Goal: Information Seeking & Learning: Learn about a topic

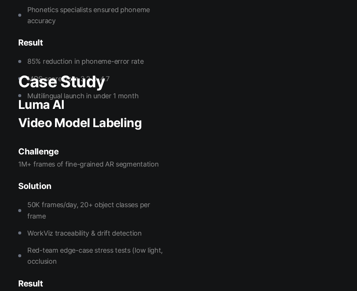
scroll to position [2789, 0]
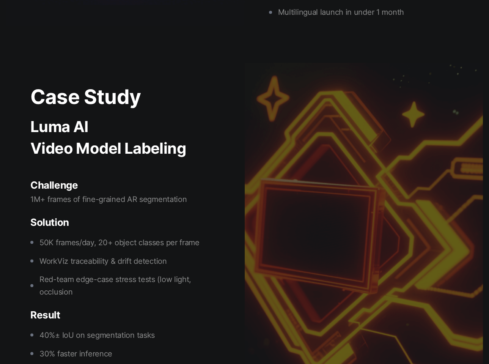
scroll to position [2516, 0]
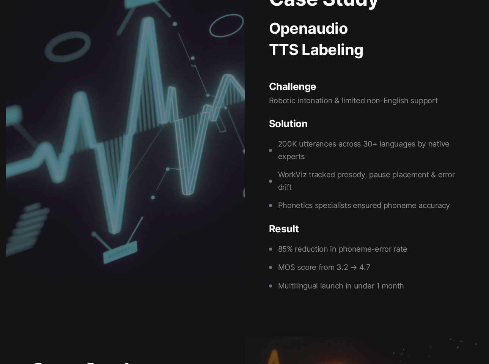
click at [98, 179] on div at bounding box center [125, 132] width 239 height 336
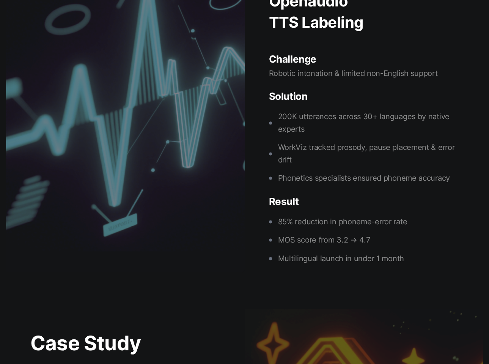
scroll to position [2563, 0]
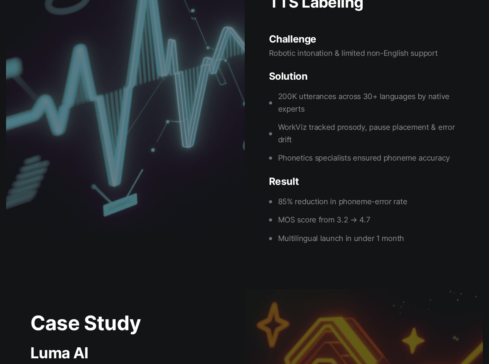
click at [357, 108] on div "Case Study Openaudio TTS Labeling Challenge Robotic intonation & limited non-En…" at bounding box center [364, 85] width 239 height 336
click at [107, 291] on h2 "Case Study" at bounding box center [125, 323] width 190 height 20
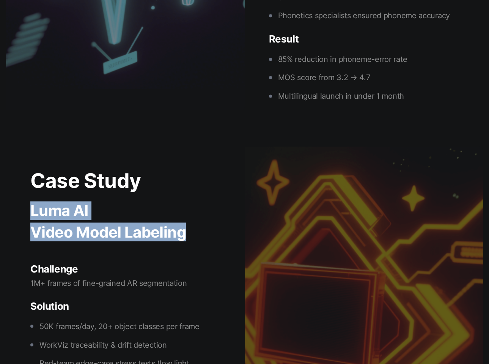
drag, startPoint x: 45, startPoint y: 185, endPoint x: 204, endPoint y: 209, distance: 161.2
type textarea "**********"
click at [204, 209] on div "Case Study Luma AI Video Model Labeling Challenge 1M+ frames of fine-grained AR…" at bounding box center [125, 316] width 190 height 291
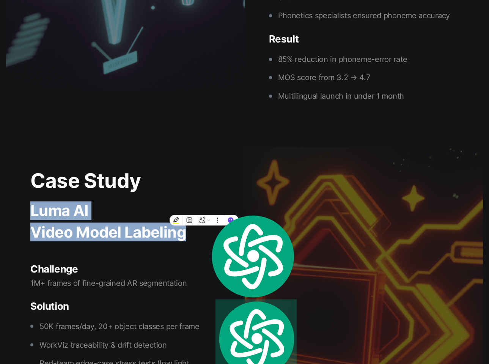
click at [52, 203] on h3 "Luma AI" at bounding box center [125, 210] width 190 height 15
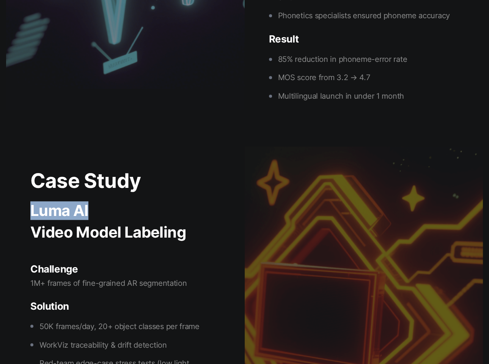
drag, startPoint x: 30, startPoint y: 190, endPoint x: 99, endPoint y: 186, distance: 69.2
click at [99, 186] on div "Case Study Luma AI Video Model Labeling Challenge 1M+ frames of fine-grained AR…" at bounding box center [125, 315] width 239 height 336
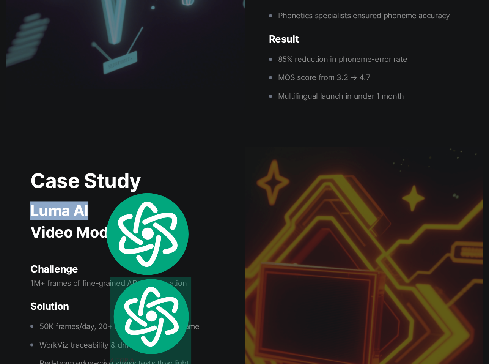
copy h3 "Luma AI"
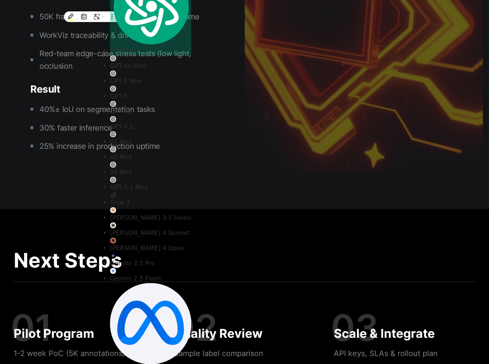
scroll to position [3056, 0]
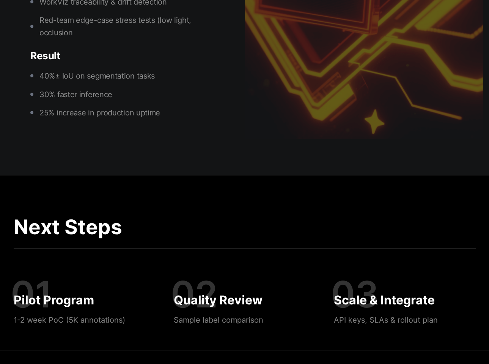
scroll to position [3056, 0]
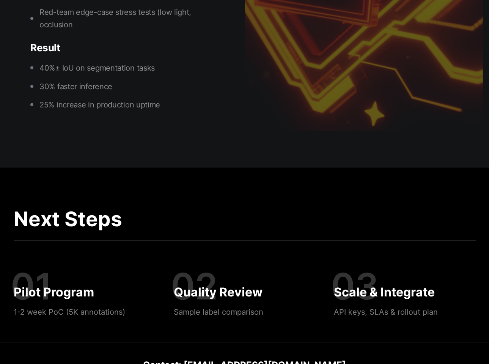
click at [103, 265] on div "Pilot Program 1-2 week PoC (5K annotations)" at bounding box center [85, 292] width 142 height 54
click at [73, 99] on p "25% increase in production uptime" at bounding box center [99, 105] width 121 height 13
